Goal: Task Accomplishment & Management: Manage account settings

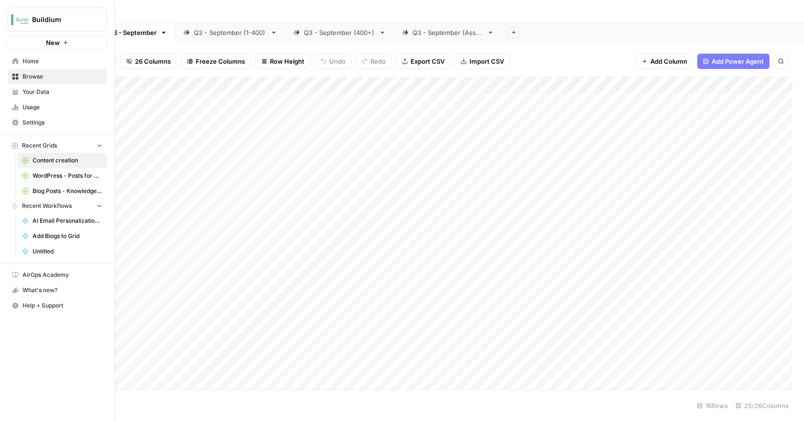
click at [20, 63] on link "Home" at bounding box center [57, 61] width 99 height 15
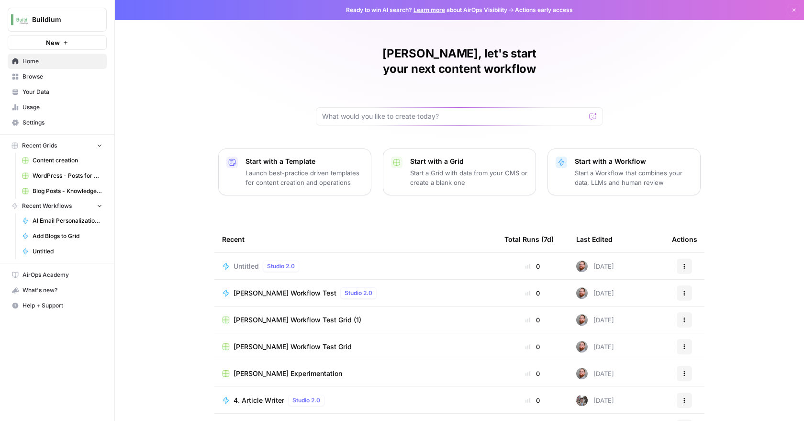
click at [30, 123] on span "Settings" at bounding box center [62, 122] width 80 height 9
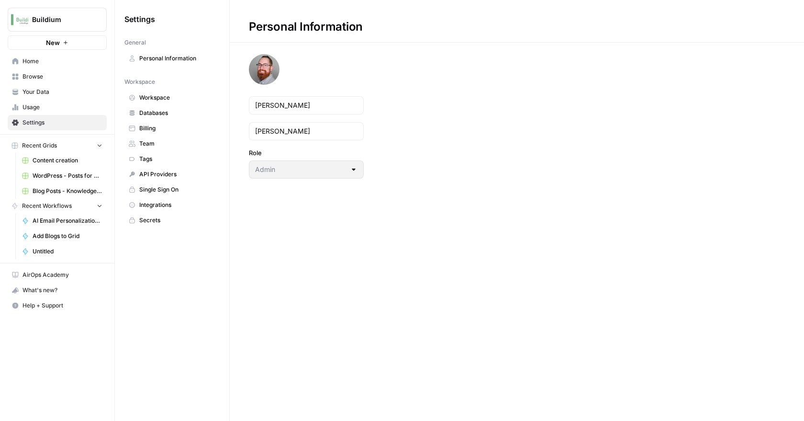
click at [149, 144] on span "Team" at bounding box center [177, 143] width 76 height 9
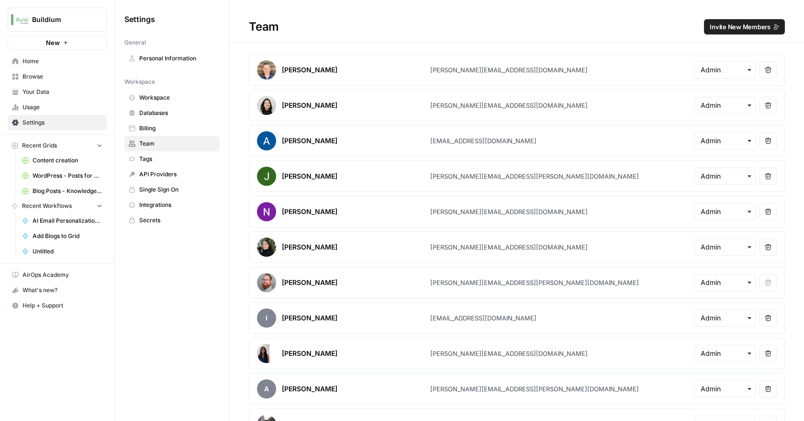
click at [717, 27] on span "Invite New Members" at bounding box center [739, 27] width 61 height 10
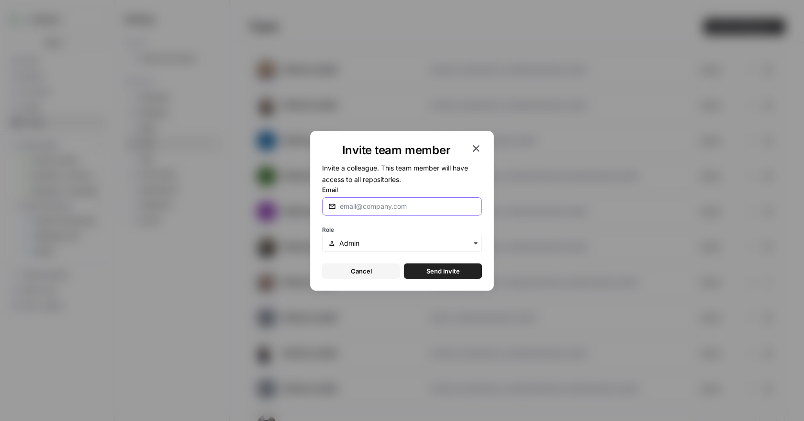
click at [371, 205] on input "Email" at bounding box center [408, 206] width 136 height 10
type input "r"
type input "[PERSON_NAME]"
drag, startPoint x: 363, startPoint y: 204, endPoint x: 332, endPoint y: 204, distance: 30.6
click at [332, 204] on div "[PERSON_NAME]" at bounding box center [402, 206] width 160 height 18
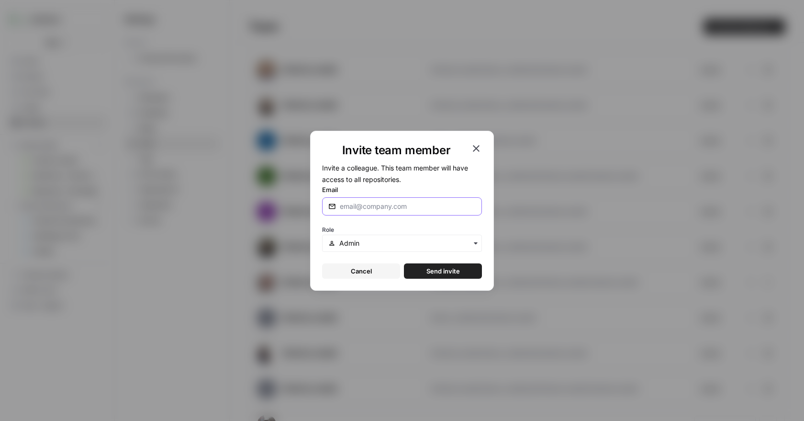
paste input "[PERSON_NAME][EMAIL_ADDRESS][DOMAIN_NAME]"
click at [406, 203] on input "[PERSON_NAME][EMAIL_ADDRESS][DOMAIN_NAME]" at bounding box center [408, 206] width 136 height 10
type input "[PERSON_NAME][EMAIL_ADDRESS][DOMAIN_NAME]"
click at [420, 247] on input "text" at bounding box center [407, 243] width 136 height 10
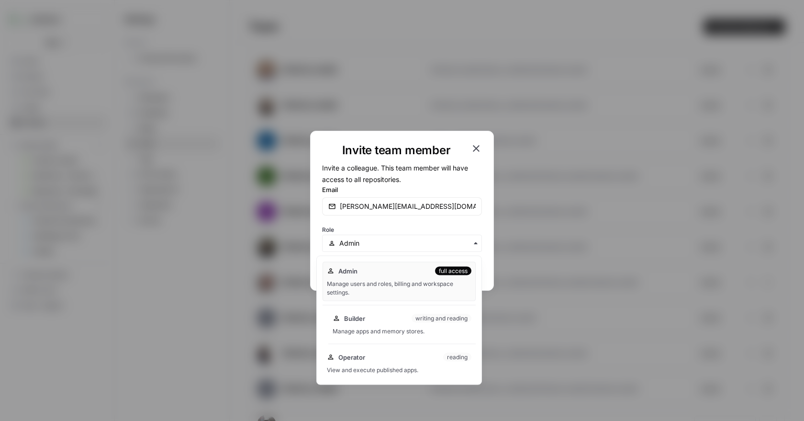
click at [378, 329] on div "Manage apps and memory stores." at bounding box center [401, 331] width 139 height 9
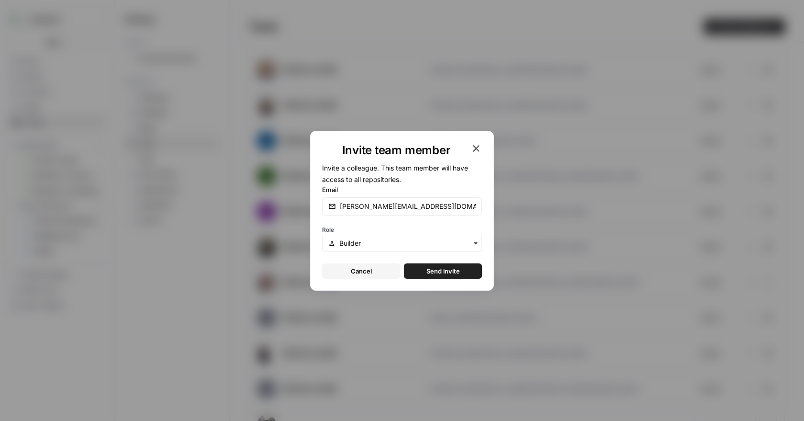
click at [448, 273] on span "Send invite" at bounding box center [442, 271] width 33 height 10
